Goal: Use online tool/utility: Use online tool/utility

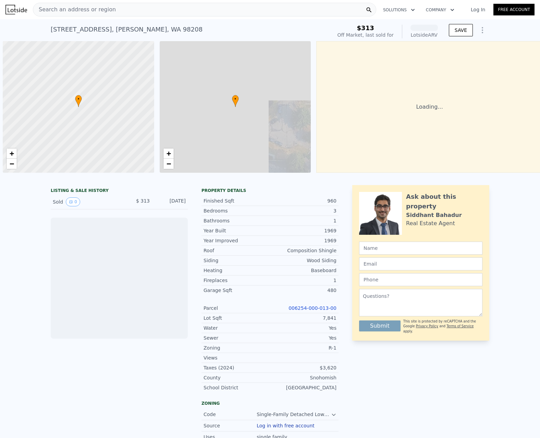
scroll to position [0, 3]
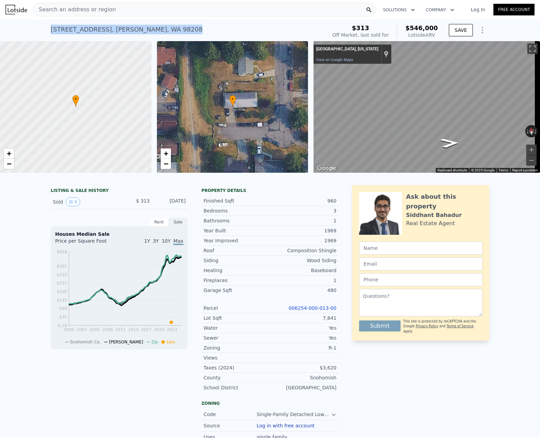
drag, startPoint x: 152, startPoint y: 27, endPoint x: 49, endPoint y: 29, distance: 102.2
click at [51, 29] on div "[STREET_ADDRESS] Sold [DATE] for $313 (~ARV $546k )" at bounding box center [188, 31] width 274 height 19
click at [177, 22] on div "[STREET_ADDRESS] Sold [DATE] for $313 (~ARV $546k )" at bounding box center [188, 31] width 274 height 19
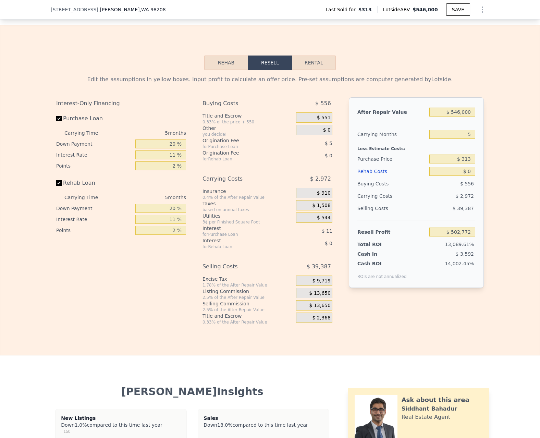
scroll to position [900, 0]
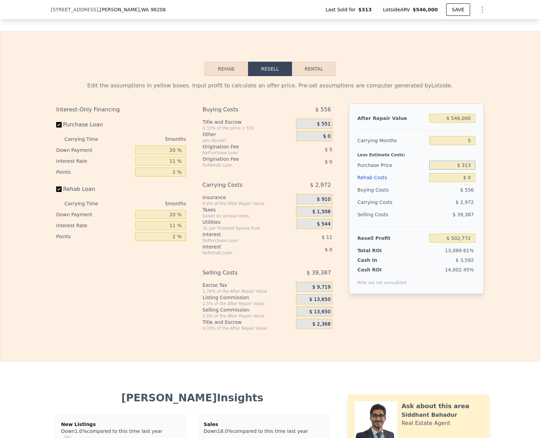
click at [464, 170] on input "$ 313" at bounding box center [453, 165] width 46 height 9
type input "$ 350"
click at [470, 145] on input "5" at bounding box center [453, 140] width 46 height 9
type input "$ 502,729"
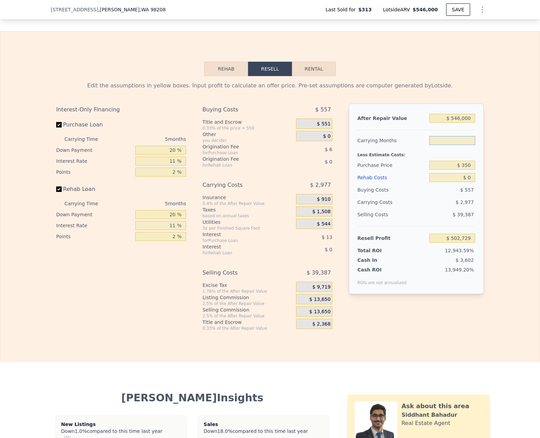
type input "3"
type input "$ 503,920"
type input "35"
type input "$ 484,865"
type input "350"
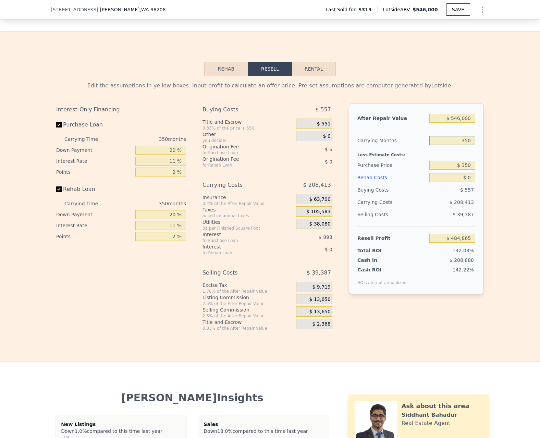
type input "$ 297,293"
type input "3500"
type input "-$ 1,578,427"
type input "35000"
type input "-$ 20,335,627"
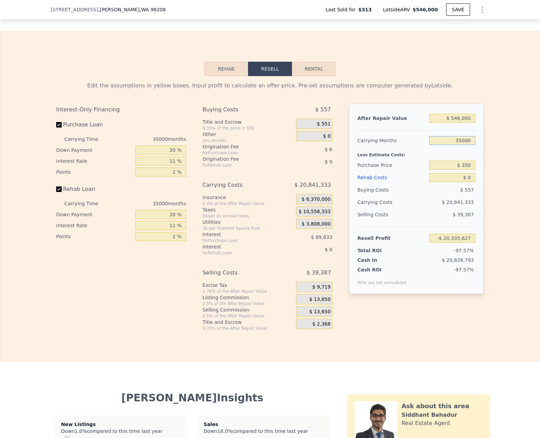
type input "350000"
type input "-$ 207,907,627"
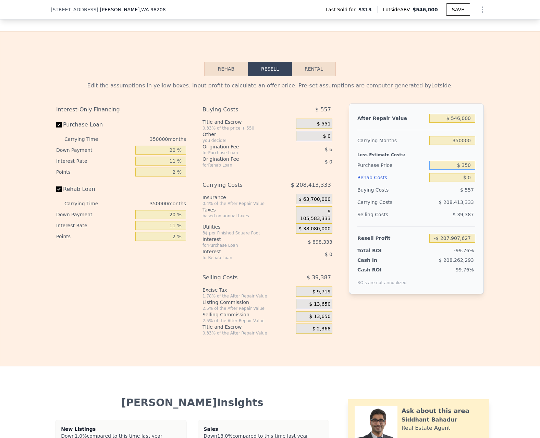
click at [465, 170] on input "$ 350" at bounding box center [453, 165] width 46 height 9
click at [463, 145] on input "350000" at bounding box center [453, 140] width 46 height 9
type input "5"
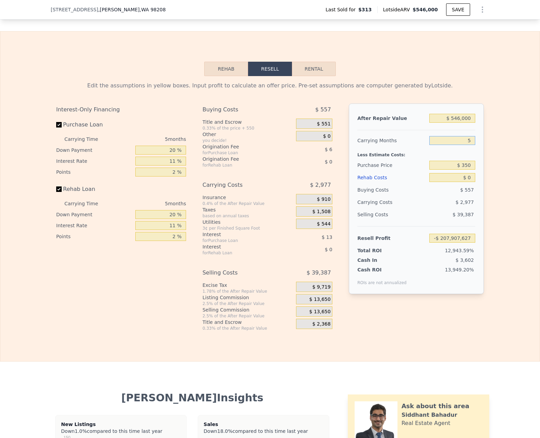
type input "$ 502,729"
type input "5"
click at [465, 170] on input "$ 350" at bounding box center [453, 165] width 46 height 9
click at [466, 170] on input "$ 350" at bounding box center [453, 165] width 46 height 9
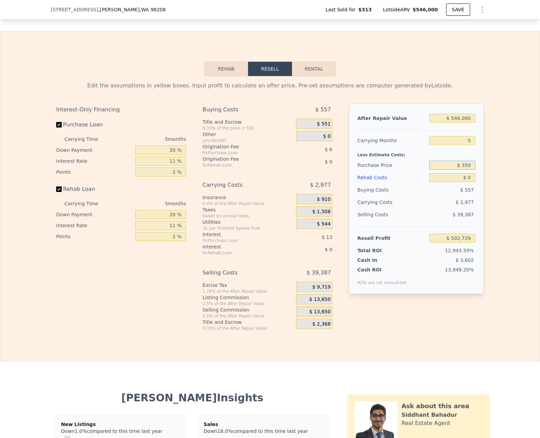
click at [466, 170] on input "$ 350" at bounding box center [453, 165] width 46 height 9
type input "$ 350,000"
click at [467, 182] on input "$ 0" at bounding box center [453, 177] width 46 height 9
type input "$ 133,500"
click at [467, 182] on input "$ 0" at bounding box center [453, 177] width 46 height 9
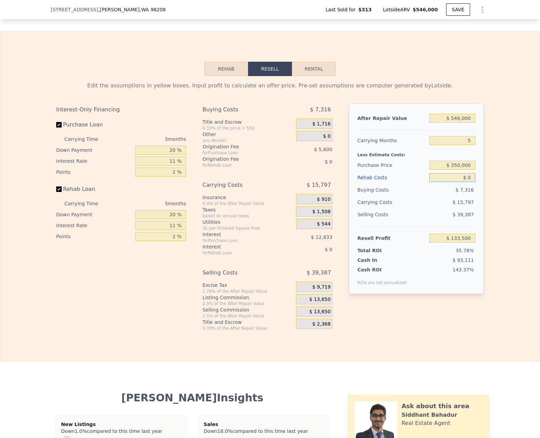
type input "$ 1"
type input "$ 133,499"
type input "$ 10"
type input "$ 133,490"
type input "$ 100"
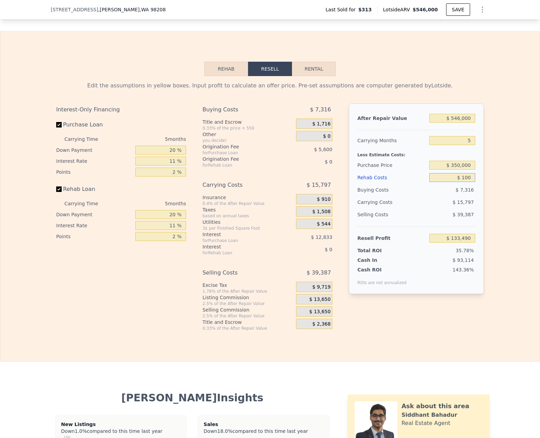
type input "$ 133,393"
type input "$ 1,000"
type input "$ 132,449"
type input "$ 10,000"
type input "$ 122,975"
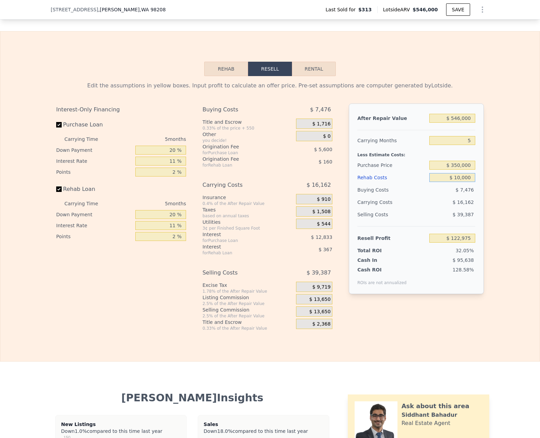
type input "$ 100,000"
type input "$ 28,235"
click at [445, 226] on div "Selling Costs $ 39,387" at bounding box center [417, 217] width 118 height 18
type input "$ 0"
type input "$ 502,772"
